Goal: Task Accomplishment & Management: Complete application form

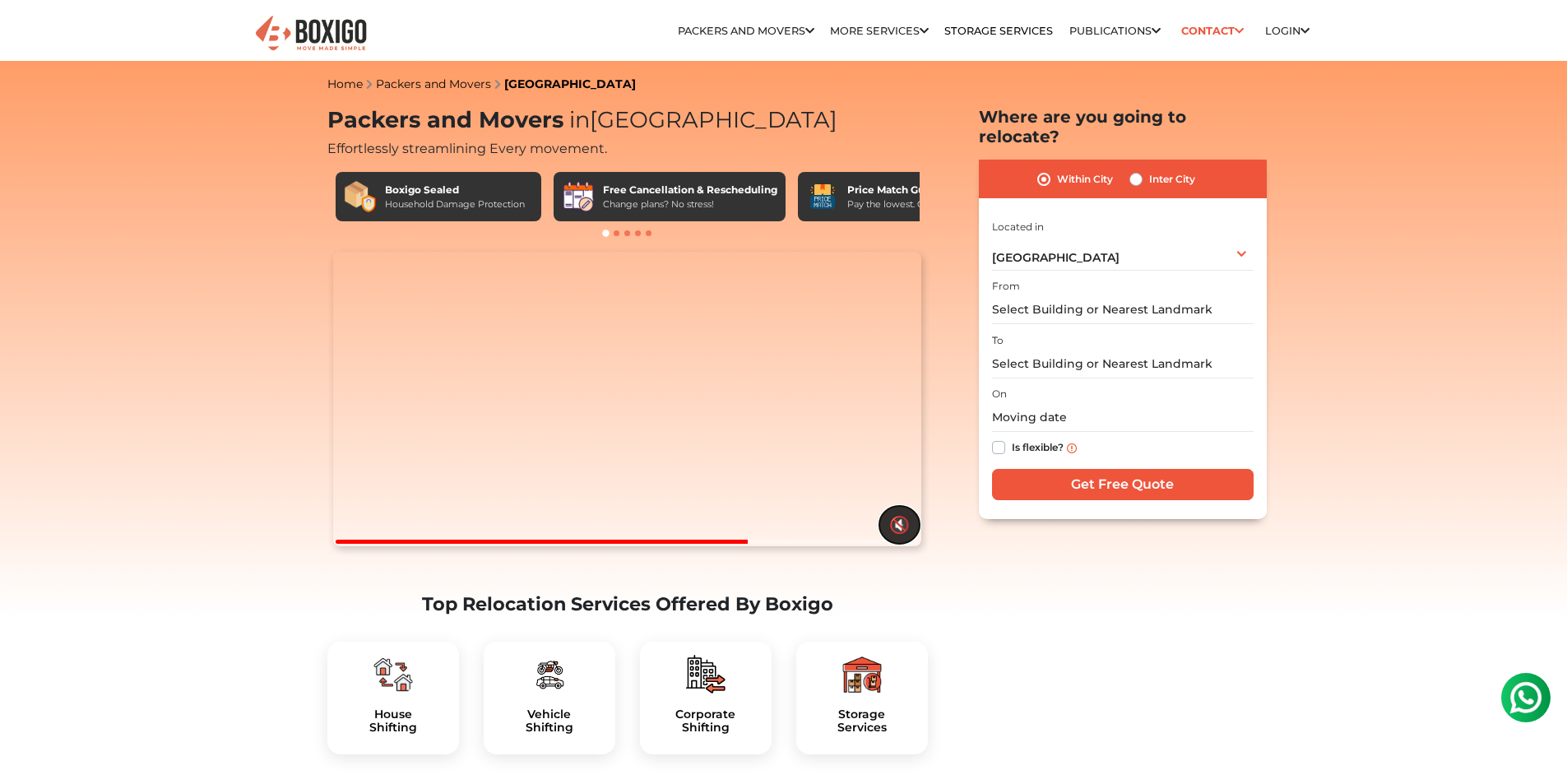
click at [896, 543] on button "🔇" at bounding box center [899, 525] width 41 height 38
click at [1104, 378] on input "text" at bounding box center [1122, 364] width 262 height 29
click at [814, 546] on video "Your browser does not support the video tag." at bounding box center [627, 399] width 588 height 294
click at [897, 543] on button "🔊" at bounding box center [899, 525] width 41 height 38
click at [1149, 189] on label "Inter City" at bounding box center [1172, 179] width 46 height 20
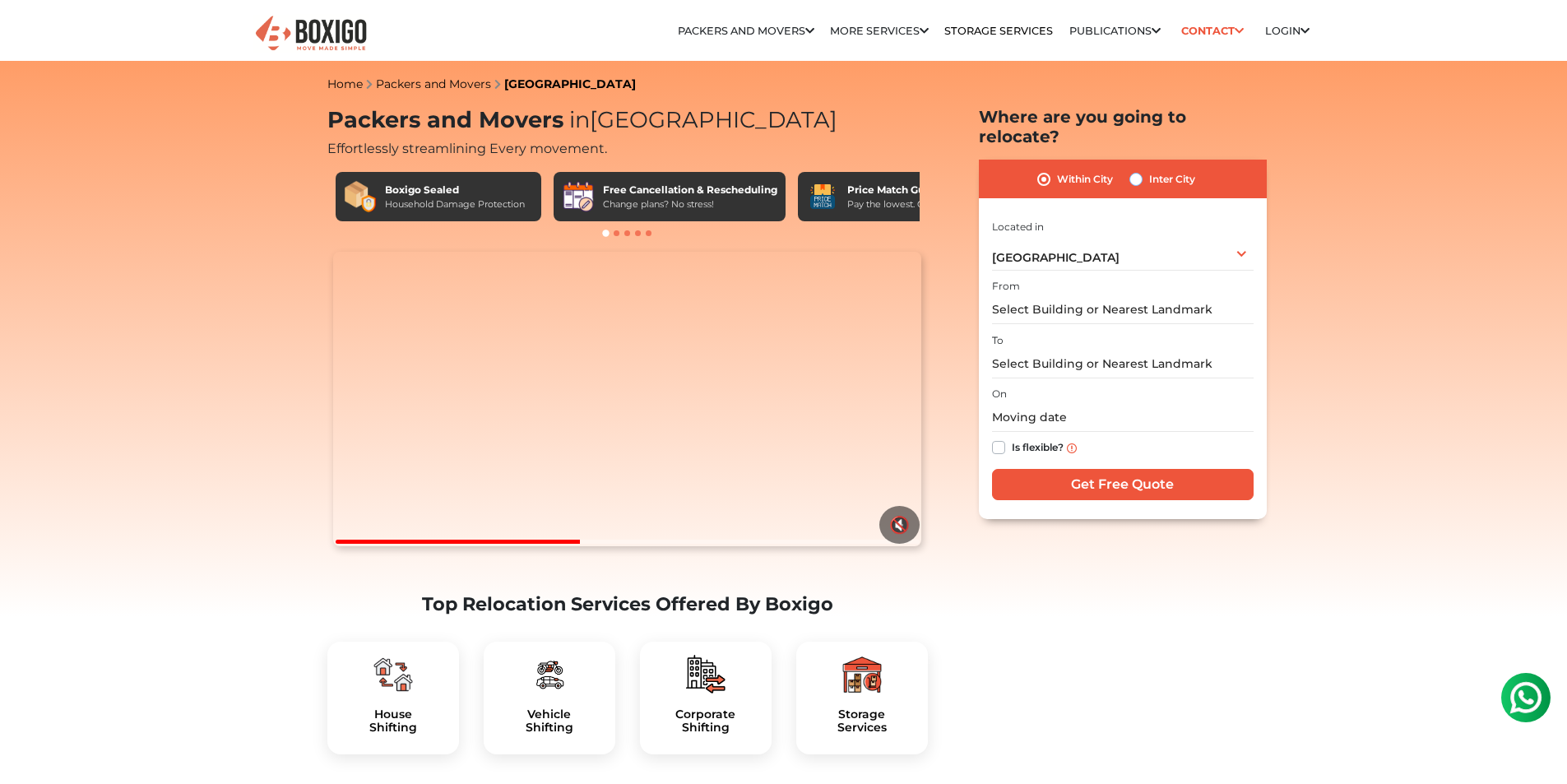
click at [1142, 186] on input "Inter City" at bounding box center [1136, 178] width 13 height 17
radio input "true"
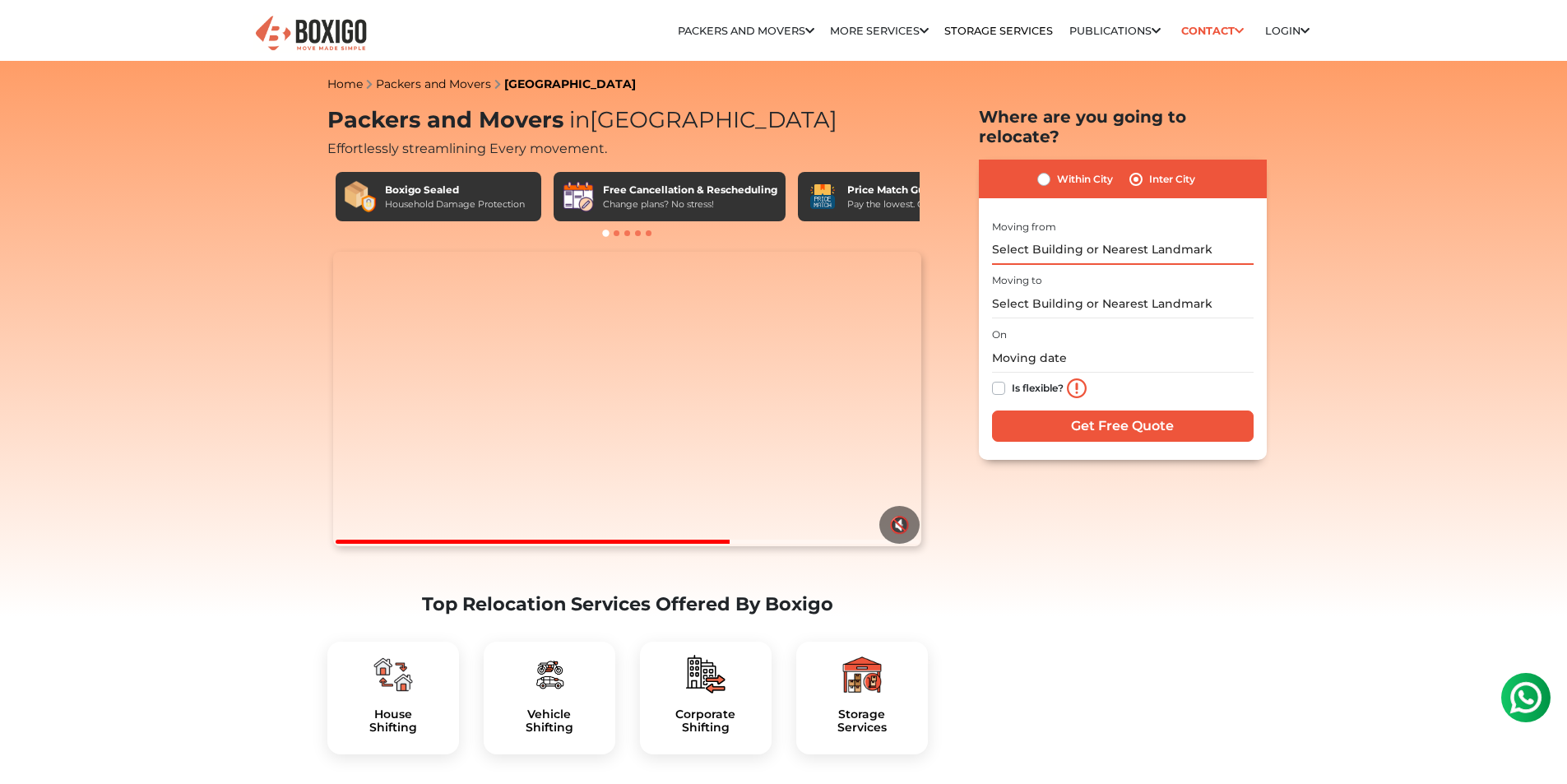
click at [1080, 265] on input "text" at bounding box center [1122, 250] width 262 height 29
click at [1060, 395] on label "Is flexible?" at bounding box center [1038, 386] width 52 height 17
click at [1005, 394] on input "Is flexible?" at bounding box center [999, 386] width 13 height 17
click at [1060, 395] on label "Is flexible?" at bounding box center [1038, 386] width 52 height 17
click at [1005, 394] on input "Is flexible?" at bounding box center [999, 386] width 13 height 17
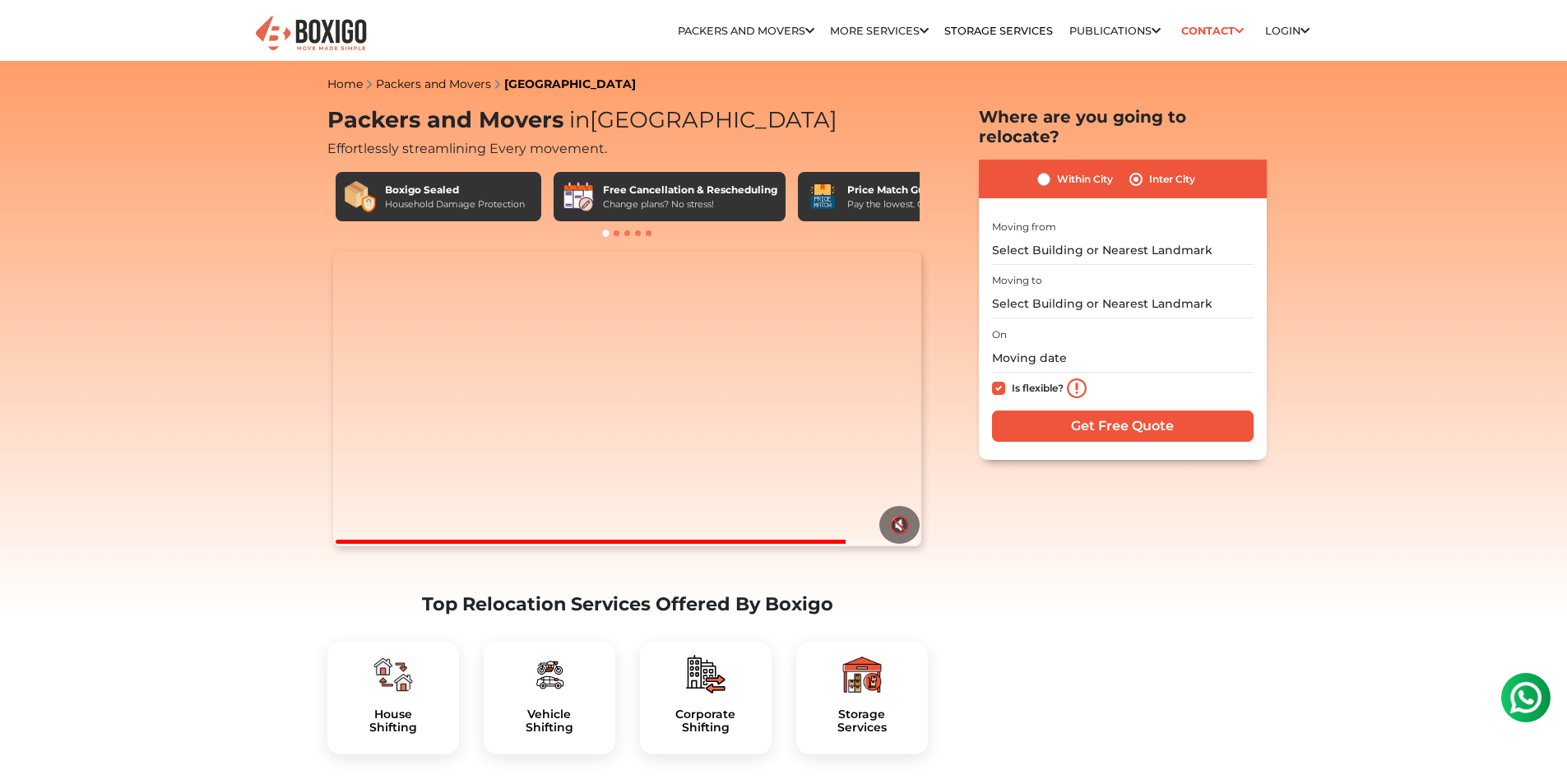
checkbox input "false"
